Goal: Obtain resource: Download file/media

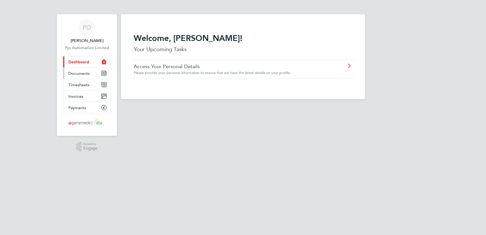
click at [82, 72] on span "Documents" at bounding box center [78, 73] width 21 height 5
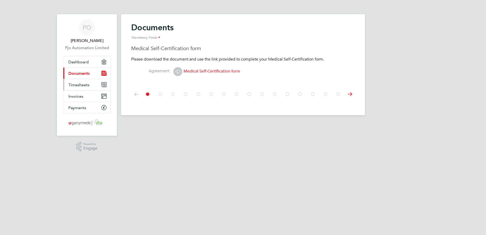
click at [80, 83] on span "Timesheets" at bounding box center [78, 84] width 21 height 5
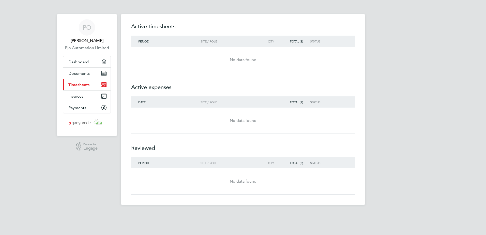
click at [244, 59] on div "No data found" at bounding box center [243, 60] width 224 height 6
click at [170, 44] on div "Period Site / Role Qty Total (£) Status" at bounding box center [243, 41] width 224 height 11
click at [153, 41] on div "Period" at bounding box center [165, 41] width 69 height 4
click at [243, 183] on div "No data found" at bounding box center [243, 181] width 224 height 6
click at [243, 119] on div "No data found" at bounding box center [243, 120] width 224 height 6
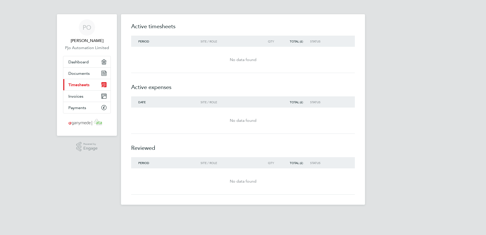
click at [165, 101] on div "Date" at bounding box center [165, 102] width 69 height 4
click at [158, 85] on h2 "Active expenses" at bounding box center [243, 84] width 224 height 23
click at [166, 52] on div "No data found" at bounding box center [243, 60] width 224 height 18
click at [78, 97] on span "Invoices" at bounding box center [75, 96] width 15 height 5
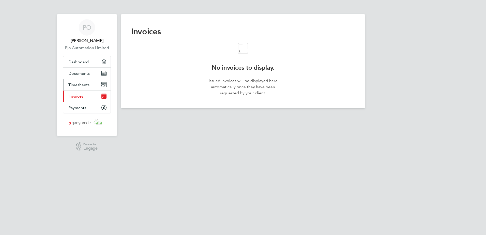
click at [71, 84] on span "Timesheets" at bounding box center [78, 84] width 21 height 5
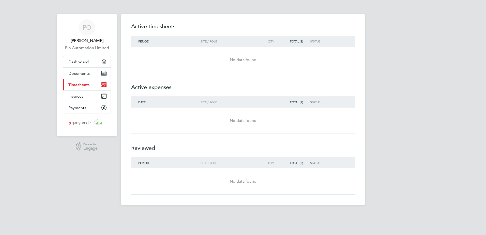
click at [148, 95] on h2 "Active expenses" at bounding box center [243, 84] width 224 height 23
drag, startPoint x: 148, startPoint y: 95, endPoint x: 198, endPoint y: 74, distance: 53.9
click at [198, 74] on h2 "Active expenses" at bounding box center [243, 84] width 224 height 23
click at [257, 99] on div "Date Site / Role Total (£) Status" at bounding box center [243, 101] width 224 height 11
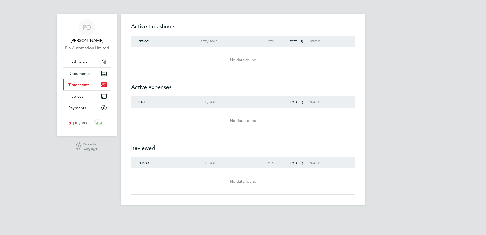
drag, startPoint x: 296, startPoint y: 102, endPoint x: 303, endPoint y: 105, distance: 8.1
click at [296, 102] on div "Total (£)" at bounding box center [295, 102] width 29 height 4
click at [326, 103] on div "Status" at bounding box center [325, 102] width 31 height 4
click at [239, 122] on div "No data found" at bounding box center [243, 120] width 224 height 6
click at [240, 65] on div "No data found" at bounding box center [243, 60] width 224 height 18
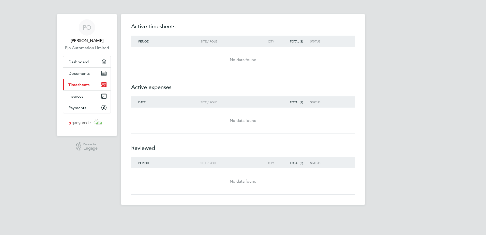
drag, startPoint x: 239, startPoint y: 45, endPoint x: 258, endPoint y: 37, distance: 21.3
click at [239, 45] on div "Period Site / Role Qty Total (£) Status" at bounding box center [243, 41] width 224 height 11
click at [259, 36] on div "Period Site / Role Qty Total (£) Status" at bounding box center [243, 41] width 224 height 11
click at [103, 96] on icon "Main navigation" at bounding box center [104, 97] width 5 height 2
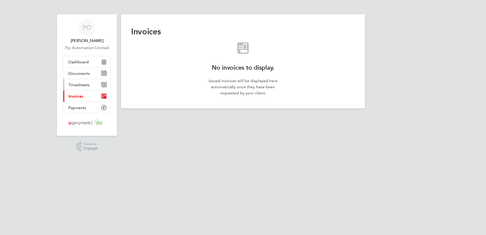
click at [103, 85] on icon "Main navigation" at bounding box center [103, 84] width 5 height 5
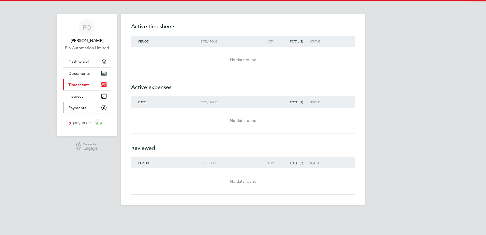
click at [103, 108] on icon "Main navigation" at bounding box center [104, 107] width 5 height 5
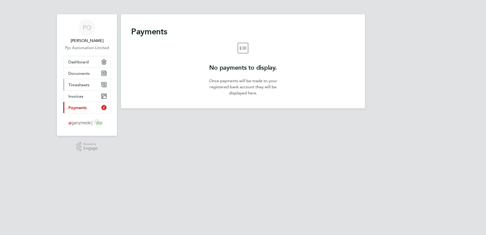
click at [103, 83] on icon "Main navigation" at bounding box center [104, 84] width 5 height 5
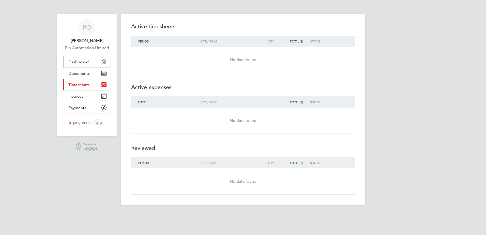
click at [106, 62] on icon "Main navigation" at bounding box center [103, 61] width 5 height 5
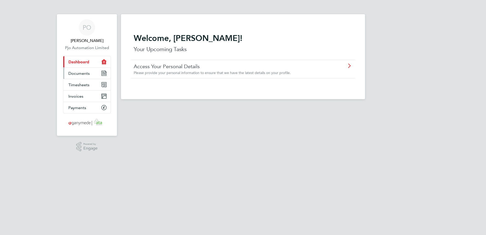
click at [104, 74] on icon "Main navigation" at bounding box center [104, 73] width 5 height 5
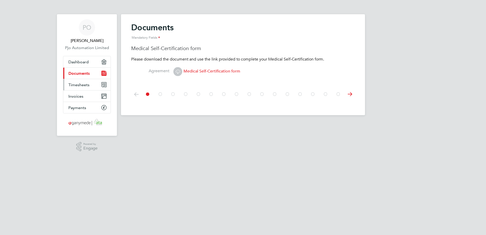
click at [104, 82] on icon "Main navigation" at bounding box center [103, 84] width 5 height 5
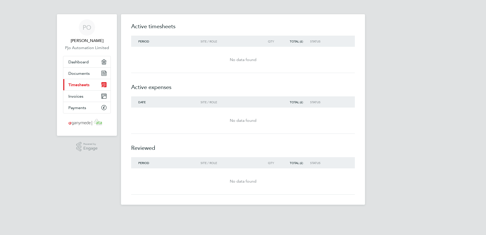
click at [258, 68] on div "No data found" at bounding box center [243, 60] width 224 height 18
click at [244, 55] on div "No data found" at bounding box center [243, 60] width 224 height 18
click at [209, 36] on div "Period Site / Role Qty Total (£) Status" at bounding box center [243, 41] width 224 height 11
click at [208, 42] on div "Site / Role" at bounding box center [229, 41] width 58 height 4
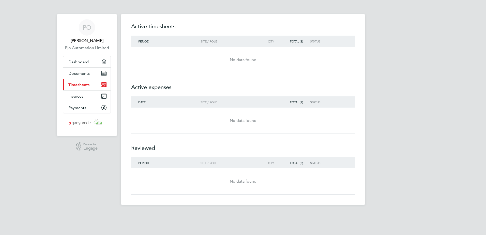
click at [158, 89] on h2 "Active expenses" at bounding box center [243, 84] width 224 height 23
click at [158, 90] on h2 "Active expenses" at bounding box center [243, 84] width 224 height 23
drag, startPoint x: 158, startPoint y: 90, endPoint x: 158, endPoint y: 104, distance: 14.2
click at [158, 104] on div "Date Site / Role Total (£) Status" at bounding box center [243, 101] width 224 height 11
click at [156, 42] on div "Period" at bounding box center [165, 41] width 69 height 4
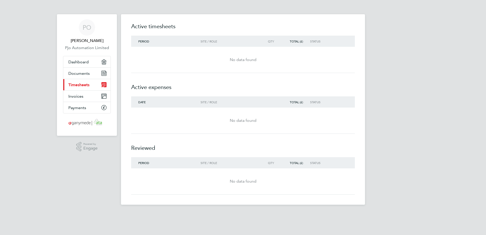
click at [105, 85] on icon "Main navigation" at bounding box center [105, 85] width 1 height 0
drag, startPoint x: 105, startPoint y: 85, endPoint x: 99, endPoint y: 84, distance: 5.9
click at [99, 84] on link "Current page: Timesheets" at bounding box center [86, 84] width 47 height 11
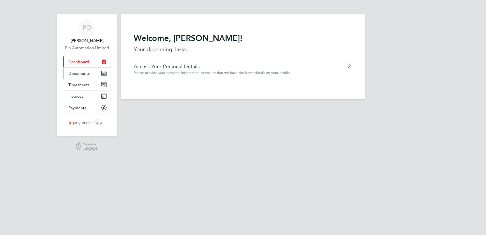
click at [103, 72] on icon "Main navigation" at bounding box center [103, 72] width 2 height 0
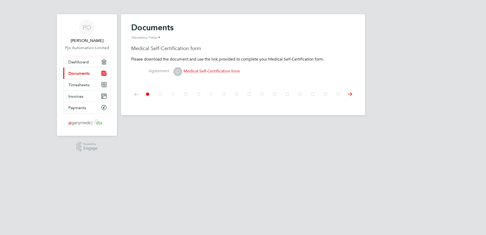
click at [161, 94] on icon at bounding box center [160, 93] width 5 height 11
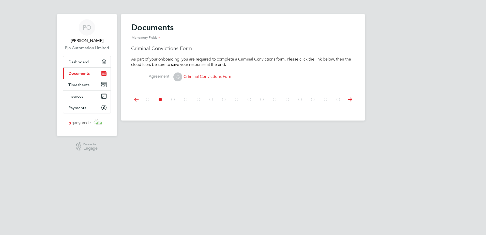
click at [175, 100] on icon at bounding box center [172, 99] width 5 height 11
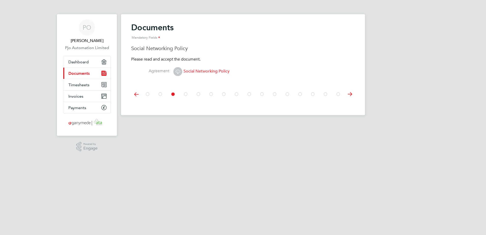
click at [186, 95] on icon at bounding box center [185, 93] width 5 height 11
click at [198, 94] on icon at bounding box center [198, 93] width 5 height 11
click at [211, 94] on icon at bounding box center [211, 93] width 5 height 11
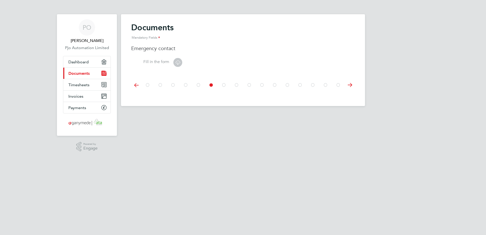
click at [224, 84] on icon at bounding box center [223, 84] width 5 height 11
click at [179, 61] on icon at bounding box center [178, 62] width 6 height 6
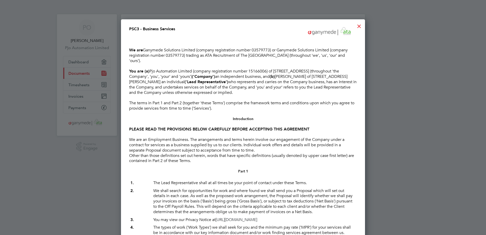
click at [360, 24] on div at bounding box center [358, 24] width 9 height 9
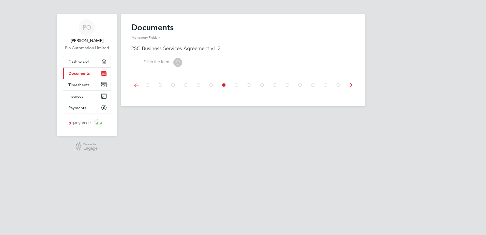
click at [237, 84] on icon at bounding box center [236, 84] width 5 height 11
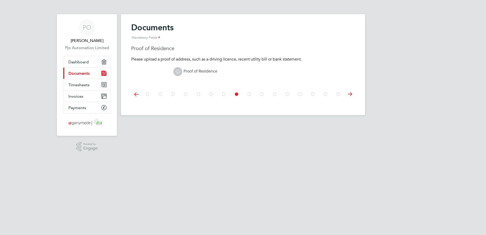
click at [249, 94] on icon at bounding box center [249, 93] width 5 height 11
click at [263, 93] on icon at bounding box center [261, 93] width 5 height 11
click at [221, 71] on span "Self Billing Agreement" at bounding box center [199, 71] width 52 height 5
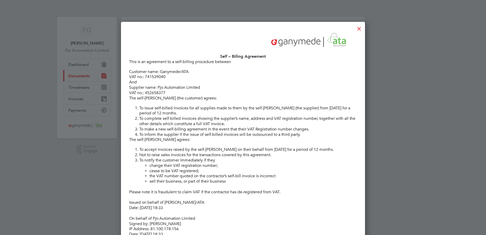
click at [359, 28] on div at bounding box center [358, 27] width 9 height 9
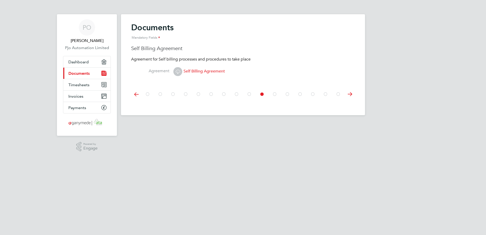
click at [275, 93] on icon at bounding box center [274, 93] width 5 height 11
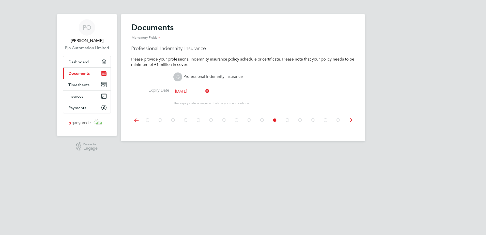
click at [289, 119] on icon at bounding box center [287, 119] width 5 height 11
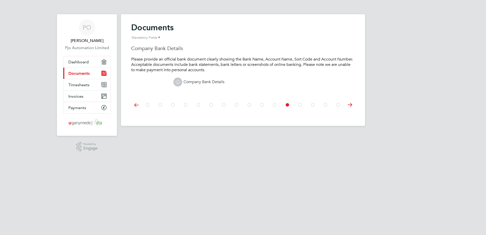
click at [300, 105] on icon at bounding box center [300, 104] width 5 height 11
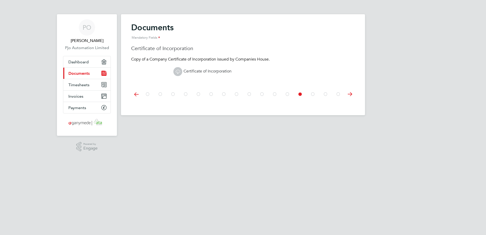
click at [312, 94] on icon at bounding box center [312, 93] width 5 height 11
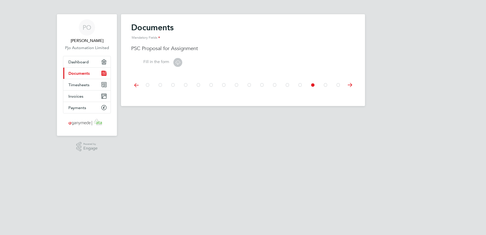
click at [179, 63] on icon at bounding box center [178, 62] width 6 height 6
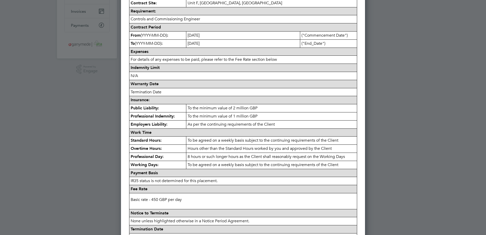
scroll to position [152, 0]
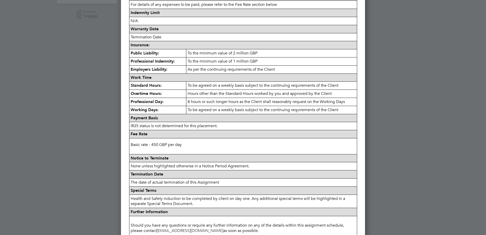
drag, startPoint x: 389, startPoint y: 37, endPoint x: 387, endPoint y: 35, distance: 3.2
click at [389, 38] on div at bounding box center [243, 117] width 486 height 235
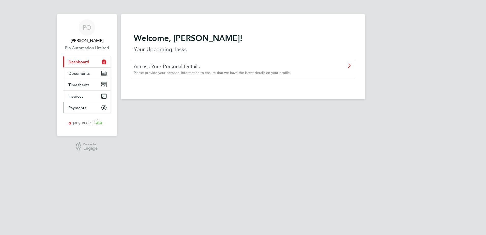
click at [104, 106] on icon "Main navigation" at bounding box center [104, 107] width 5 height 5
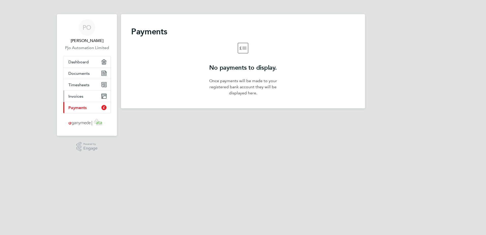
click at [105, 96] on icon "Main navigation" at bounding box center [104, 97] width 5 height 2
click at [314, 40] on div "Invoices No invoices to display. Issued invoices will be displayed here automat…" at bounding box center [243, 61] width 244 height 94
drag, startPoint x: 246, startPoint y: 37, endPoint x: 245, endPoint y: 50, distance: 13.2
click at [246, 37] on div "Invoices No invoices to display. Issued invoices will be displayed here automat…" at bounding box center [243, 61] width 244 height 94
drag, startPoint x: 245, startPoint y: 50, endPoint x: 243, endPoint y: 63, distance: 13.0
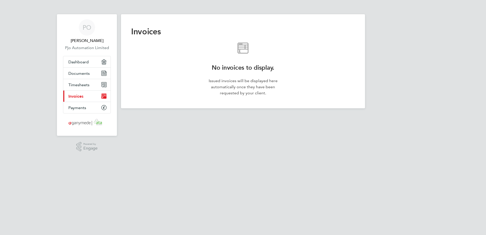
click at [244, 59] on div "No invoices to display. Issued invoices will be displayed here automatically on…" at bounding box center [242, 69] width 73 height 53
drag, startPoint x: 242, startPoint y: 68, endPoint x: 242, endPoint y: 72, distance: 3.6
click at [242, 71] on h2 "No invoices to display." at bounding box center [242, 68] width 73 height 8
click at [240, 85] on p "Issued invoices will be displayed here automatically once they have been reques…" at bounding box center [242, 87] width 73 height 18
drag, startPoint x: 240, startPoint y: 97, endPoint x: 225, endPoint y: 102, distance: 15.2
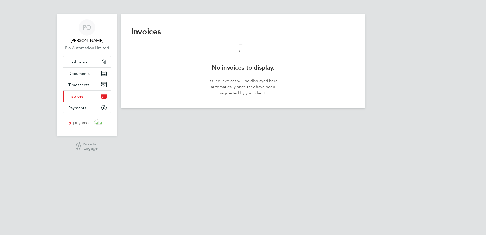
click at [239, 97] on div "Invoices No invoices to display. Issued invoices will be displayed here automat…" at bounding box center [243, 61] width 244 height 94
click at [104, 72] on icon "Main navigation" at bounding box center [103, 73] width 5 height 5
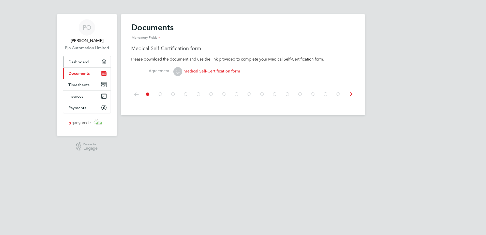
click at [107, 61] on link "Dashboard" at bounding box center [86, 61] width 47 height 11
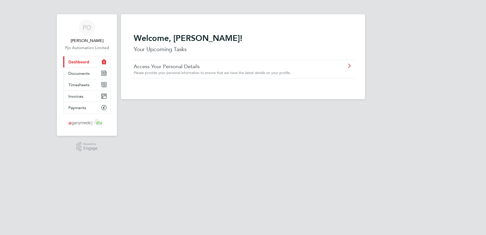
click at [148, 49] on p "Your Upcoming Tasks" at bounding box center [243, 49] width 219 height 8
click at [105, 72] on icon "Main navigation" at bounding box center [104, 73] width 5 height 5
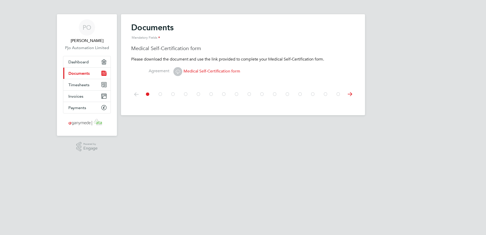
click at [337, 94] on icon at bounding box center [338, 93] width 5 height 11
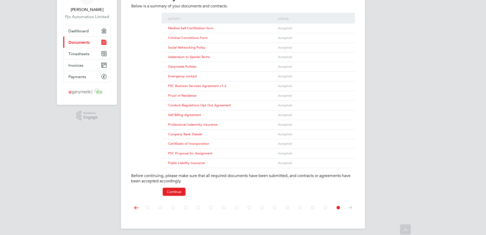
scroll to position [33, 0]
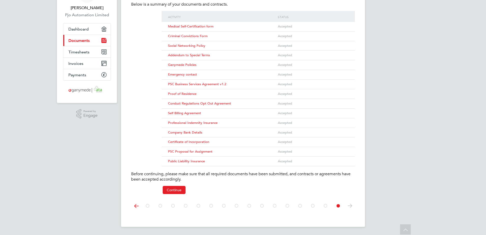
click at [206, 151] on span "PSC Proposal for Assignment" at bounding box center [190, 151] width 44 height 4
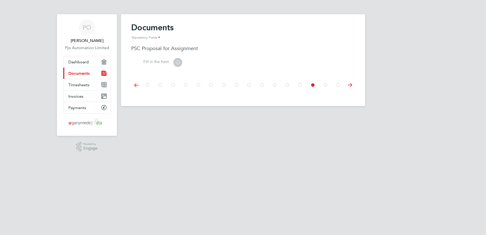
click at [181, 63] on icon at bounding box center [178, 62] width 6 height 6
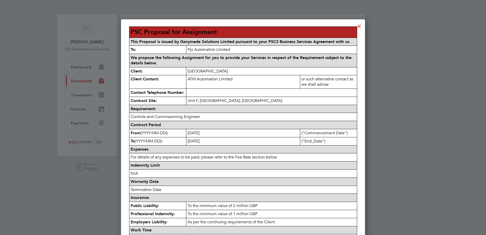
click at [360, 25] on div at bounding box center [358, 24] width 9 height 9
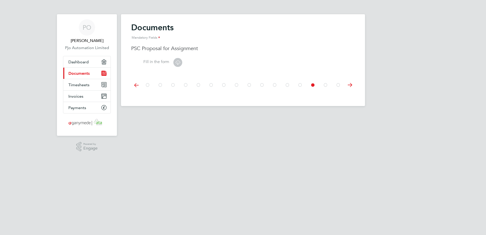
click at [338, 84] on icon at bounding box center [338, 84] width 5 height 11
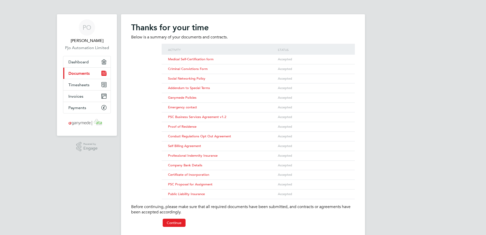
click at [197, 147] on span "Self Billing Agreement" at bounding box center [184, 146] width 33 height 4
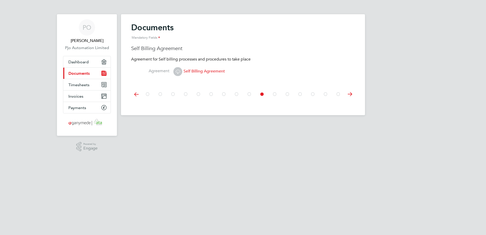
click at [213, 73] on span "Self Billing Agreement" at bounding box center [199, 71] width 52 height 5
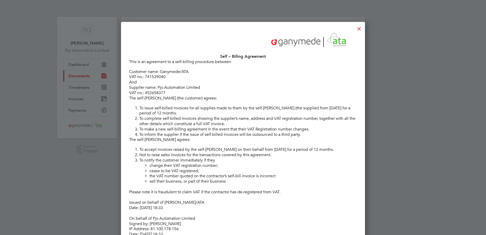
click at [359, 29] on div at bounding box center [358, 27] width 9 height 9
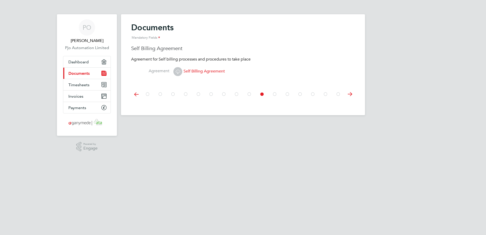
click at [251, 95] on icon at bounding box center [249, 93] width 5 height 11
click at [237, 94] on icon at bounding box center [236, 93] width 5 height 11
click at [221, 95] on icon at bounding box center [223, 93] width 5 height 11
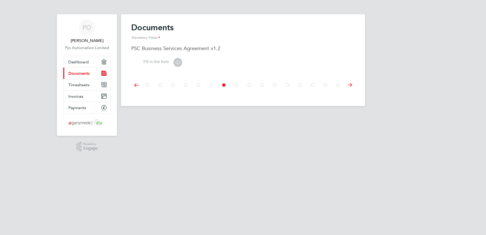
click at [178, 64] on icon at bounding box center [178, 62] width 6 height 6
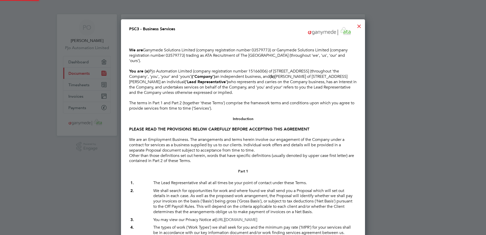
scroll to position [4593, 244]
drag, startPoint x: 206, startPoint y: 54, endPoint x: 136, endPoint y: 60, distance: 70.3
click at [136, 60] on p "We are Ganymede Solutions Limited (company registration number 03579773) or Gan…" at bounding box center [243, 56] width 228 height 16
copy p "ATA Recruitment of The [GEOGRAPHIC_DATA], [STREET_ADDRESS]"
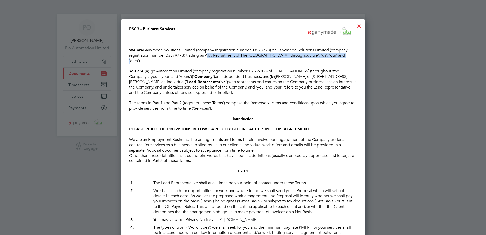
click at [361, 26] on div at bounding box center [358, 24] width 9 height 9
